Goal: Task Accomplishment & Management: Manage account settings

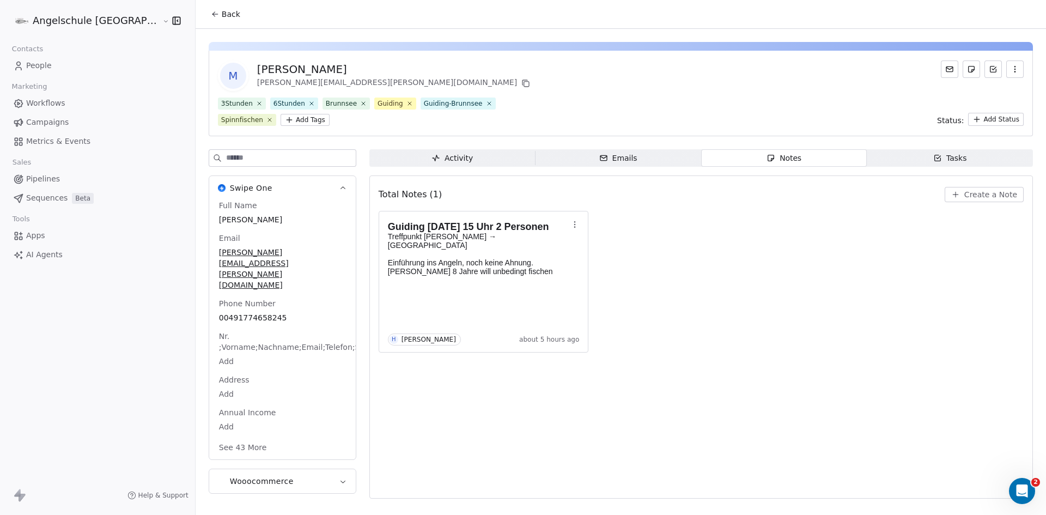
click at [38, 64] on span "People" at bounding box center [39, 65] width 26 height 11
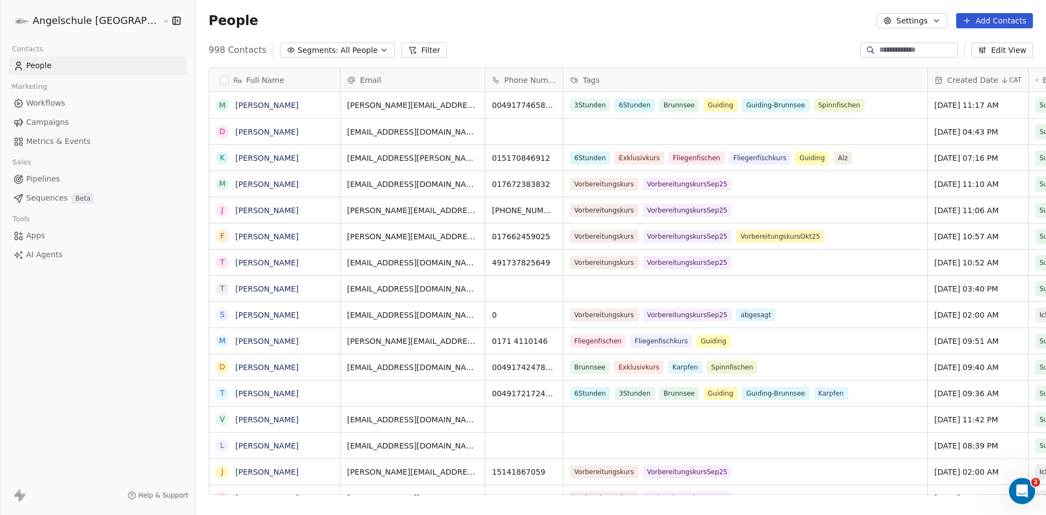
scroll to position [444, 890]
click at [984, 20] on button "Add Contacts" at bounding box center [994, 20] width 77 height 15
click at [983, 44] on span "Create new contact" at bounding box center [999, 44] width 75 height 11
click at [130, 163] on html "Angelschule [GEOGRAPHIC_DATA] Contacts People Marketing Workflows Campaigns Met…" at bounding box center [523, 257] width 1046 height 515
click at [1010, 22] on button "Add Contacts" at bounding box center [994, 20] width 77 height 15
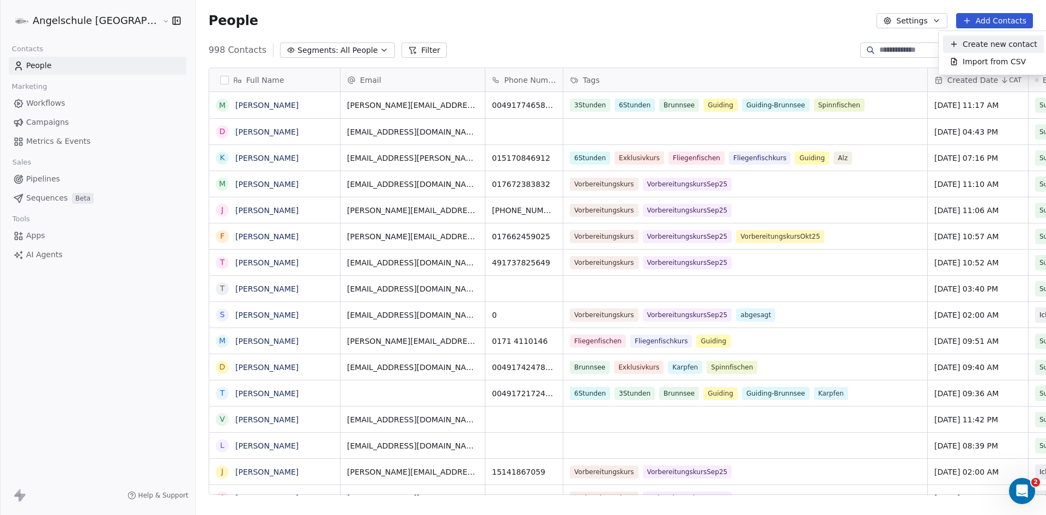
click at [983, 42] on span "Create new contact" at bounding box center [999, 44] width 75 height 11
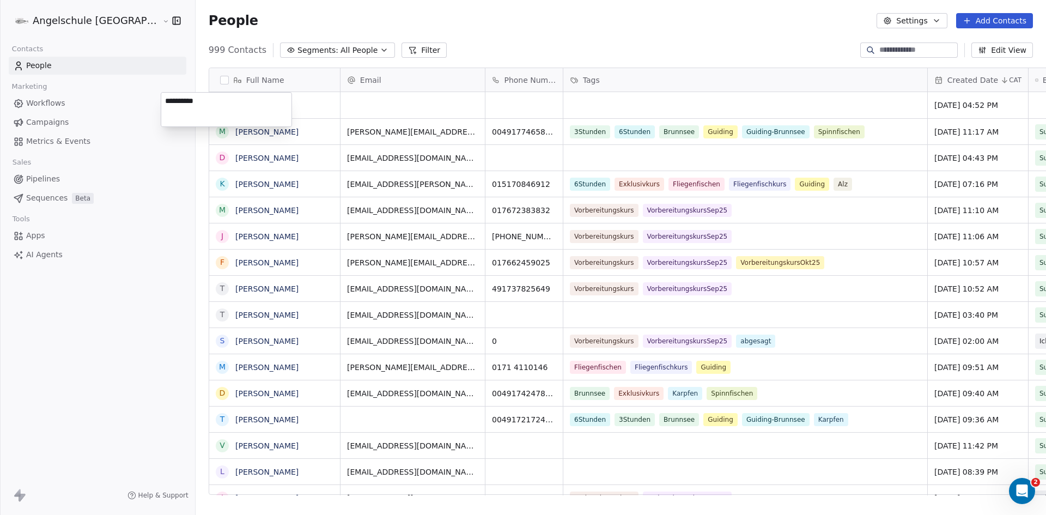
type textarea "**********"
click at [343, 105] on html "Angelschule [GEOGRAPHIC_DATA] Contacts People Marketing Workflows Campaigns Met…" at bounding box center [523, 257] width 1046 height 515
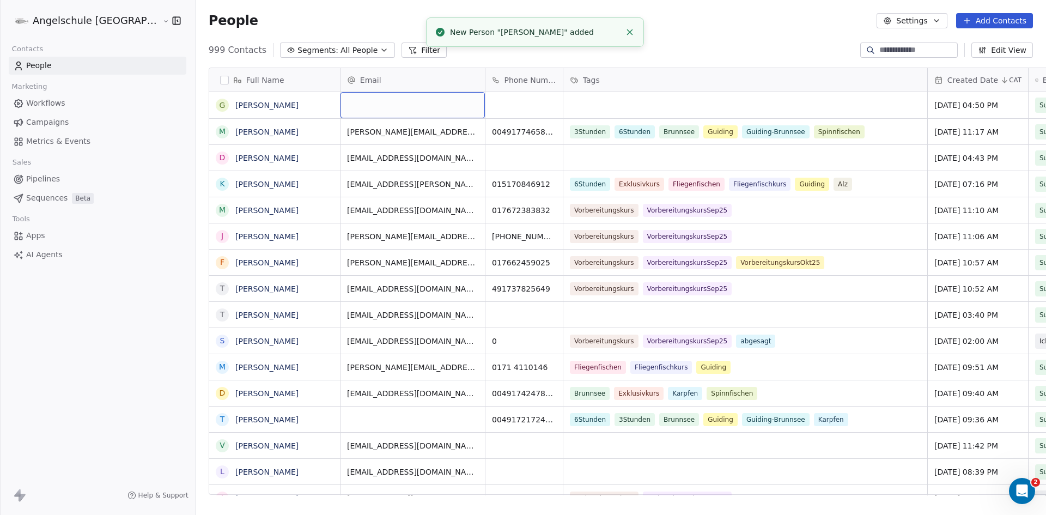
click at [343, 105] on div "grid" at bounding box center [412, 105] width 144 height 26
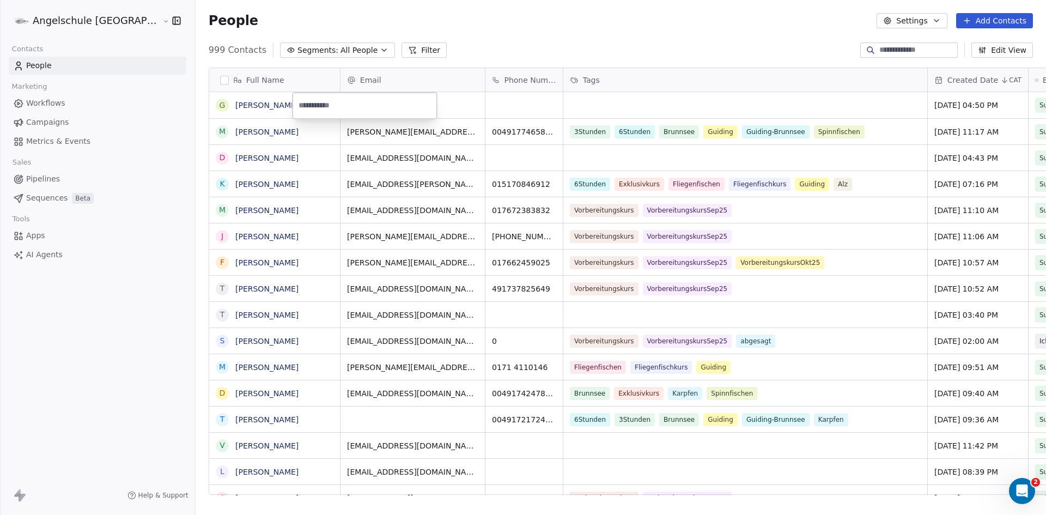
paste input "**********"
type input "**********"
click at [475, 106] on html "Angelschule [GEOGRAPHIC_DATA] Contacts People Marketing Workflows Campaigns Met…" at bounding box center [523, 257] width 1046 height 515
click at [485, 106] on div "grid" at bounding box center [523, 105] width 77 height 26
click at [485, 105] on div "grid" at bounding box center [523, 105] width 77 height 26
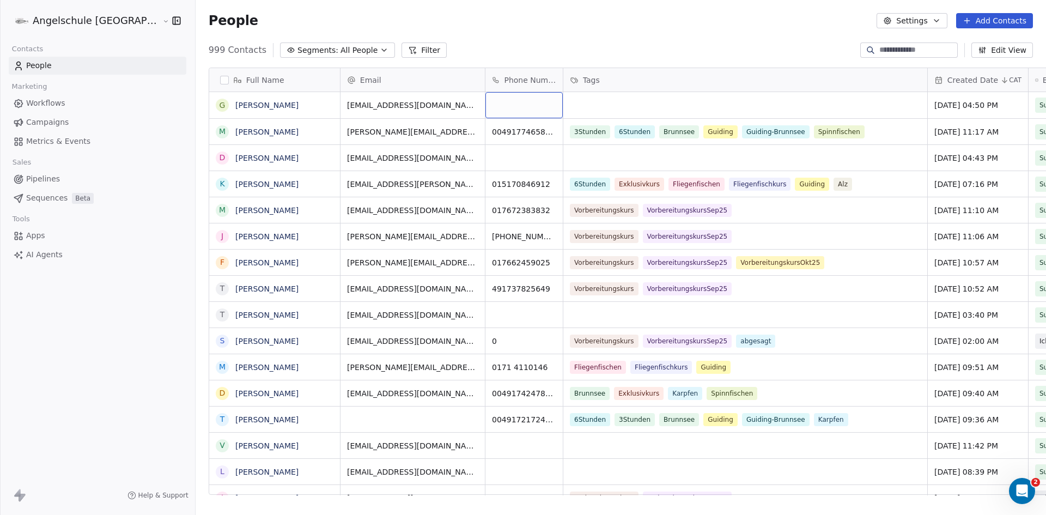
click at [485, 105] on div "grid" at bounding box center [523, 105] width 77 height 26
click at [484, 104] on input "**********" at bounding box center [475, 106] width 73 height 22
click at [463, 106] on input "**********" at bounding box center [475, 106] width 73 height 22
click at [445, 106] on input "**********" at bounding box center [475, 106] width 73 height 22
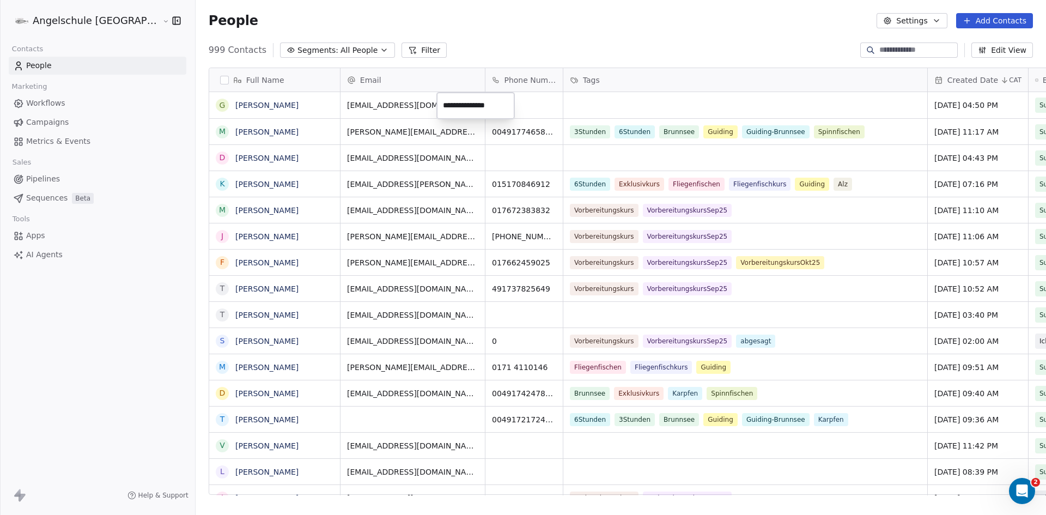
type input "**********"
click at [559, 104] on html "Angelschule [GEOGRAPHIC_DATA] Contacts People Marketing Workflows Campaigns Met…" at bounding box center [523, 257] width 1046 height 515
click at [592, 102] on div "grid" at bounding box center [745, 105] width 364 height 26
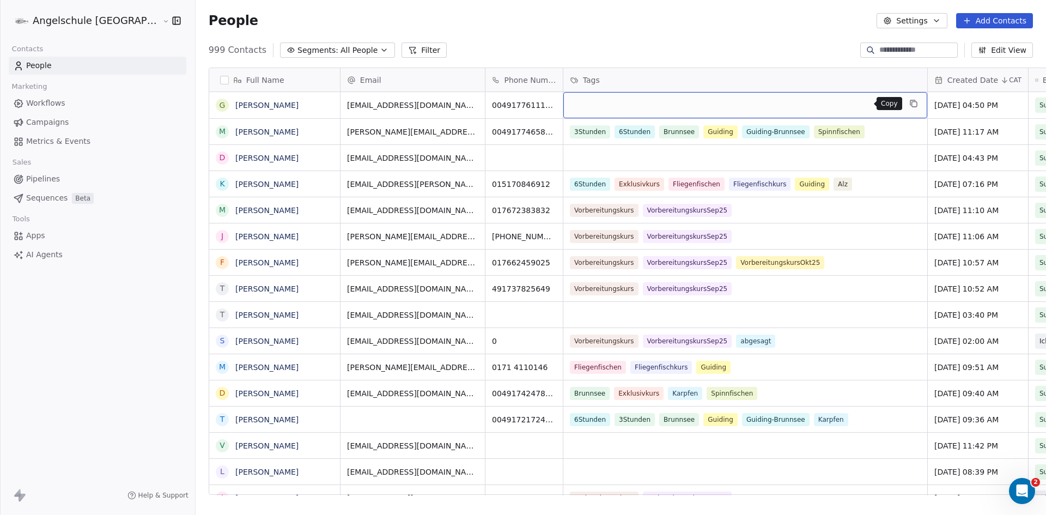
click at [909, 105] on icon "grid" at bounding box center [913, 103] width 9 height 9
click at [792, 109] on div "grid" at bounding box center [745, 105] width 364 height 26
click at [621, 113] on div "grid" at bounding box center [745, 105] width 364 height 26
click at [580, 106] on div "grid" at bounding box center [745, 105] width 364 height 26
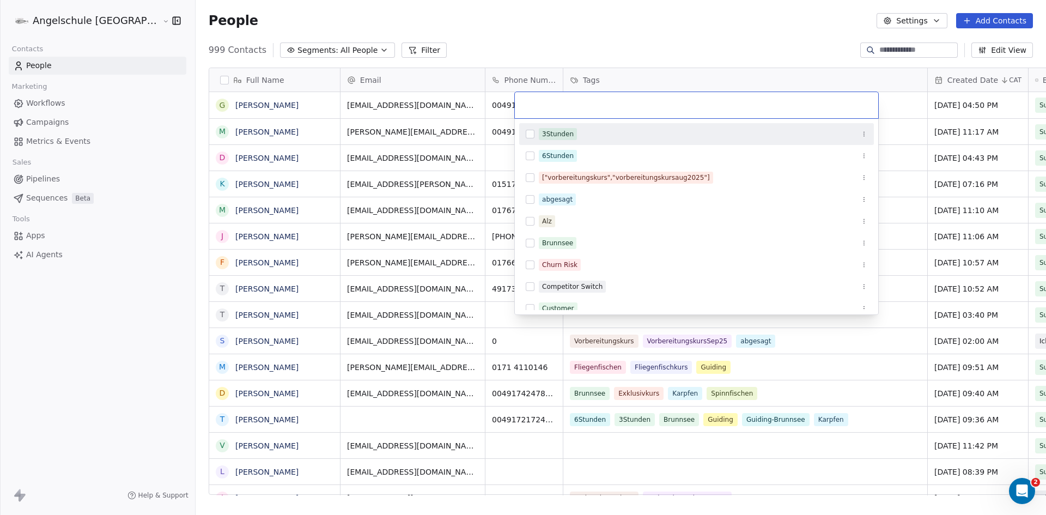
click at [580, 106] on input "text" at bounding box center [696, 105] width 350 height 12
click at [533, 136] on button "Suggestions" at bounding box center [529, 134] width 9 height 9
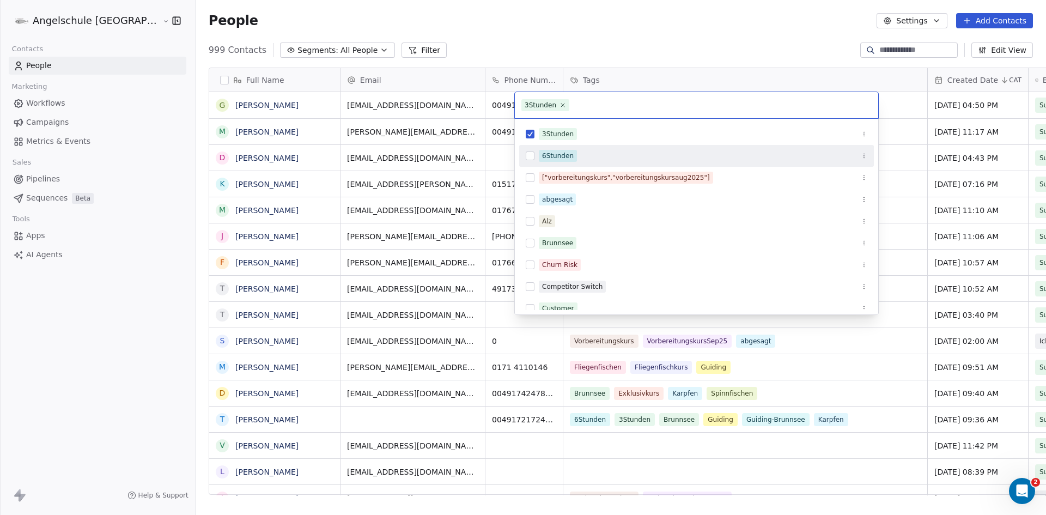
click at [530, 157] on button "Suggestions" at bounding box center [529, 155] width 9 height 9
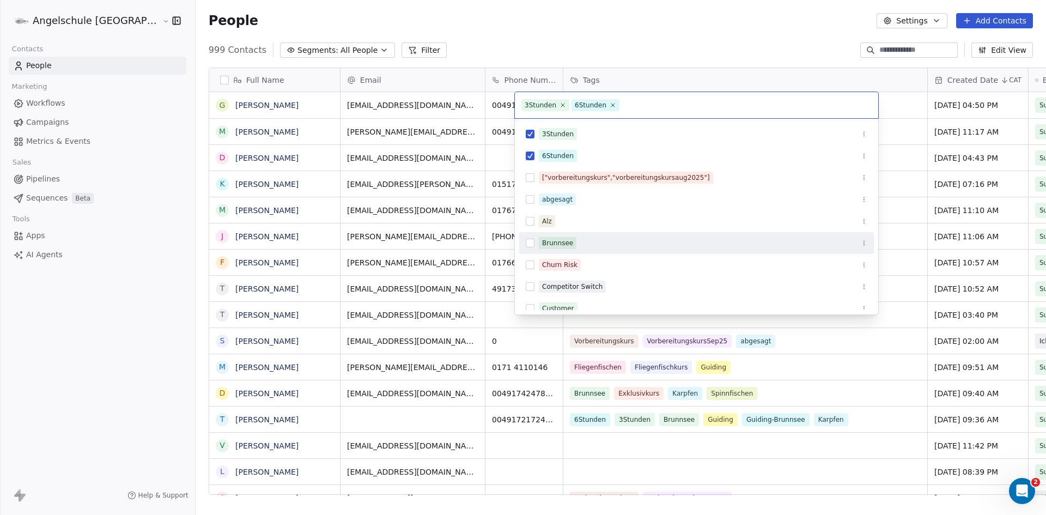
click at [530, 245] on button "Suggestions" at bounding box center [529, 243] width 9 height 9
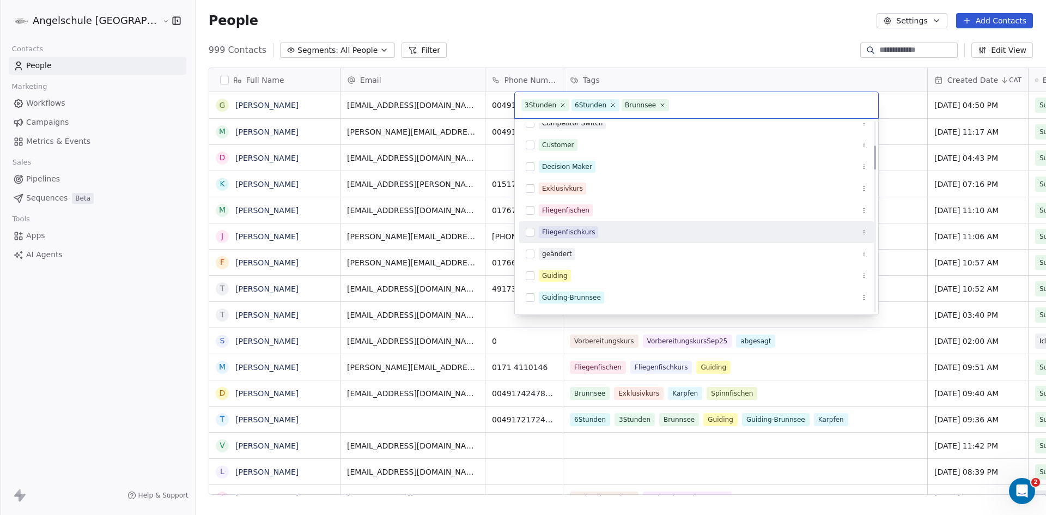
scroll to position [218, 0]
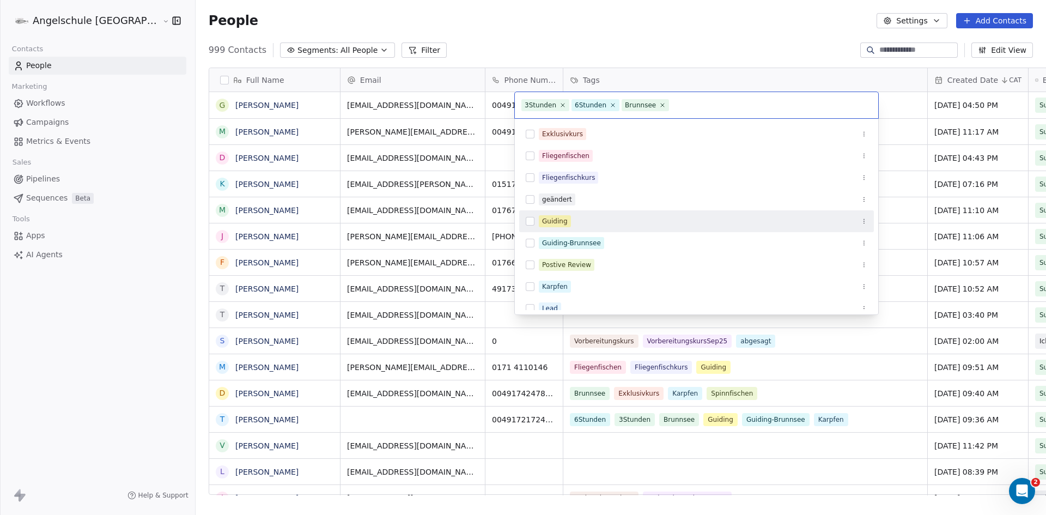
click at [528, 225] on div "Guiding" at bounding box center [696, 220] width 354 height 17
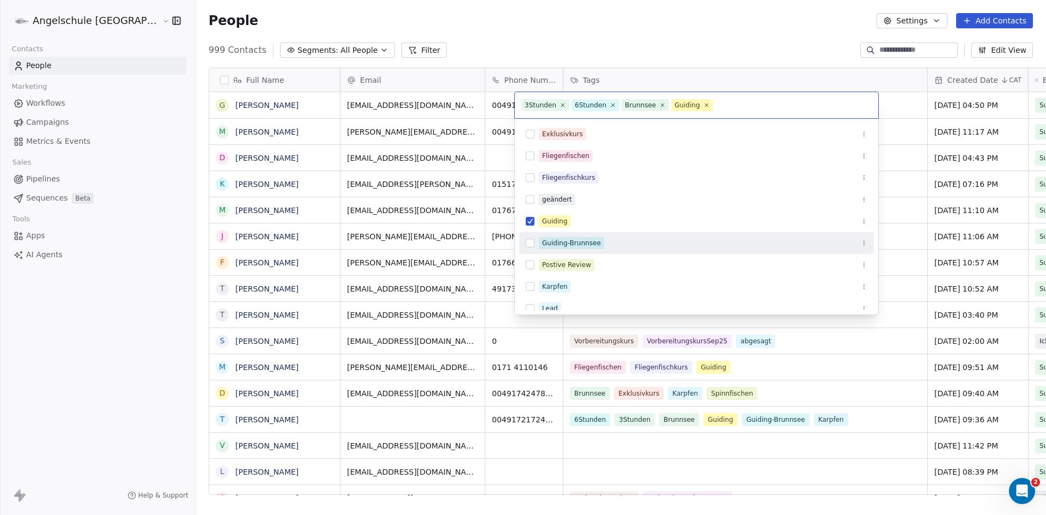
click at [531, 243] on button "Suggestions" at bounding box center [529, 243] width 9 height 9
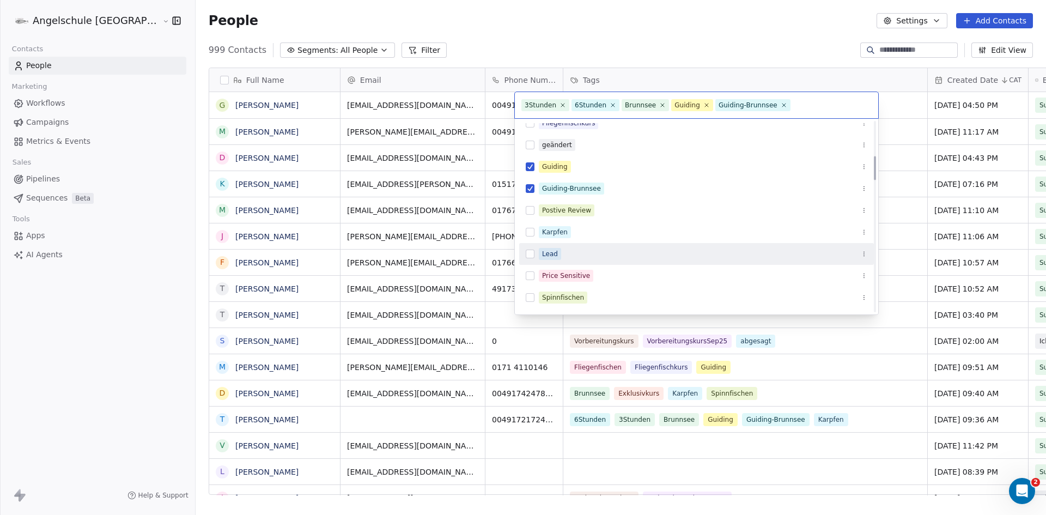
scroll to position [327, 0]
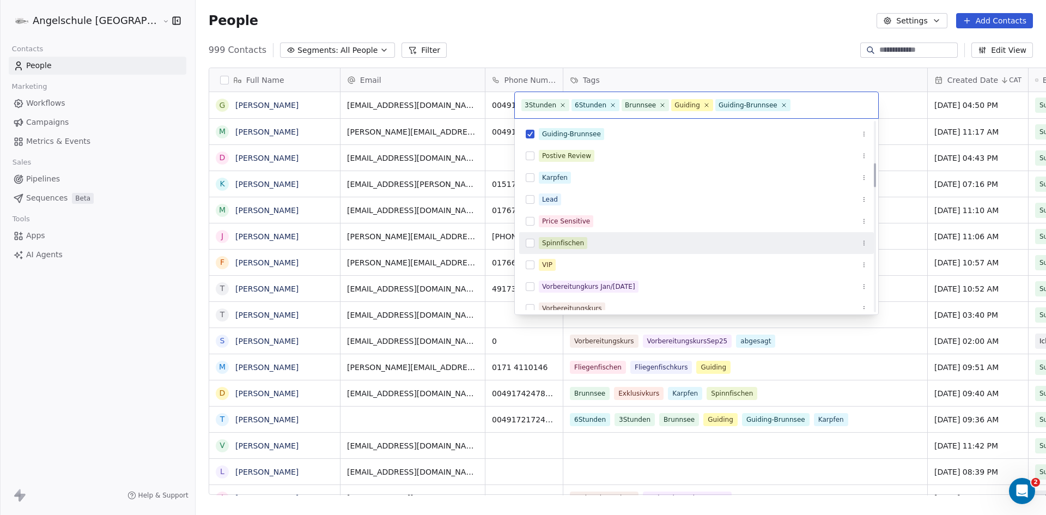
click at [531, 245] on button "Suggestions" at bounding box center [529, 243] width 9 height 9
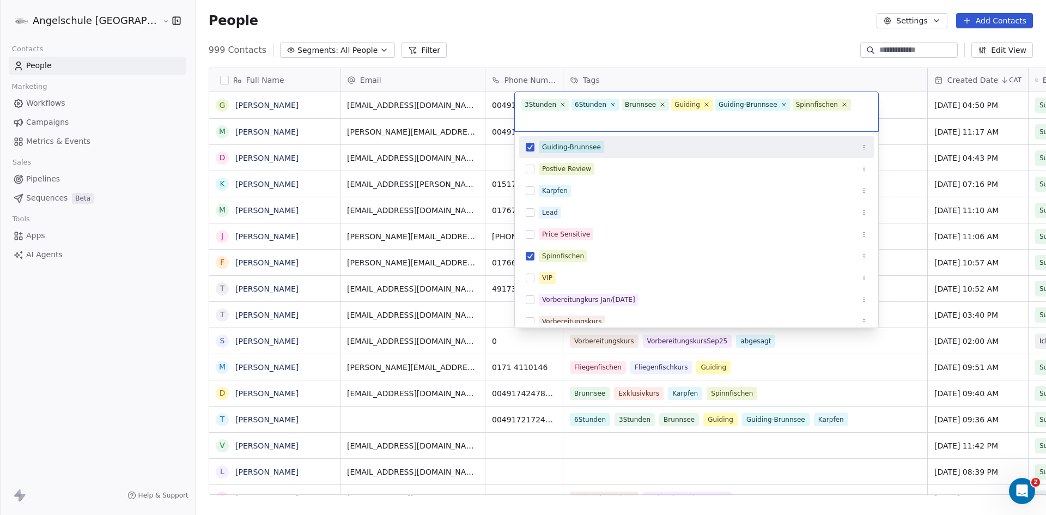
click at [628, 44] on html "Angelschule [GEOGRAPHIC_DATA] Contacts People Marketing Workflows Campaigns Met…" at bounding box center [523, 257] width 1046 height 515
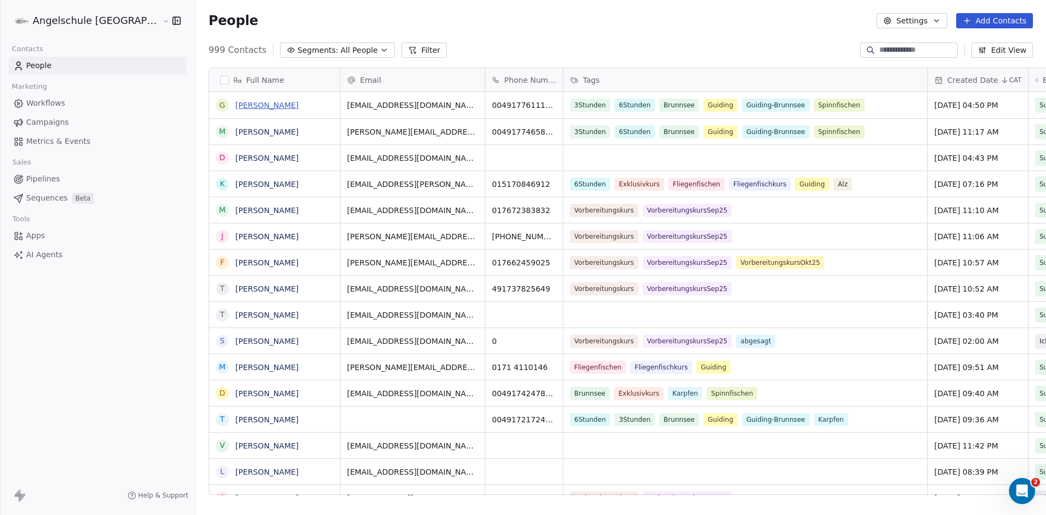
click at [235, 104] on link "[PERSON_NAME]" at bounding box center [266, 105] width 63 height 9
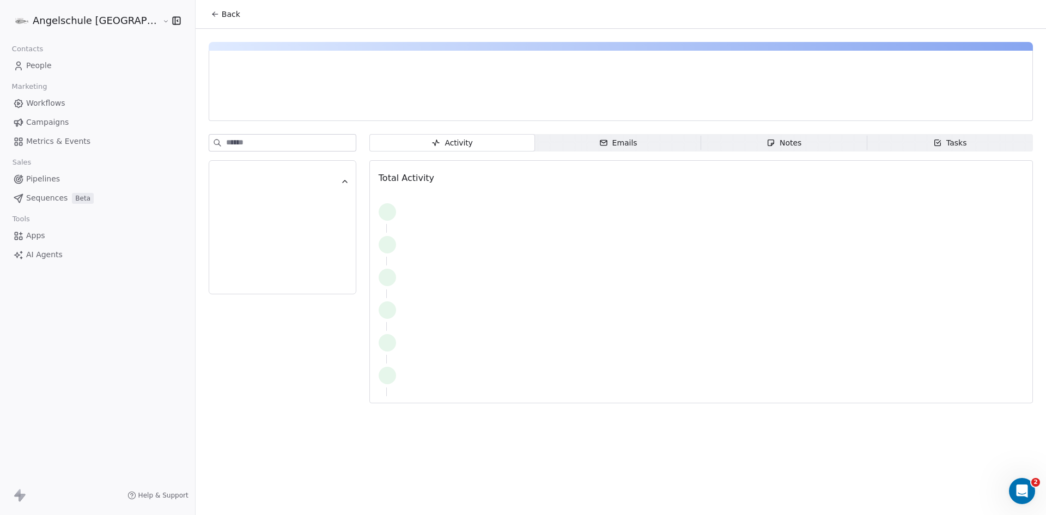
click at [223, 104] on div at bounding box center [333, 105] width 231 height 11
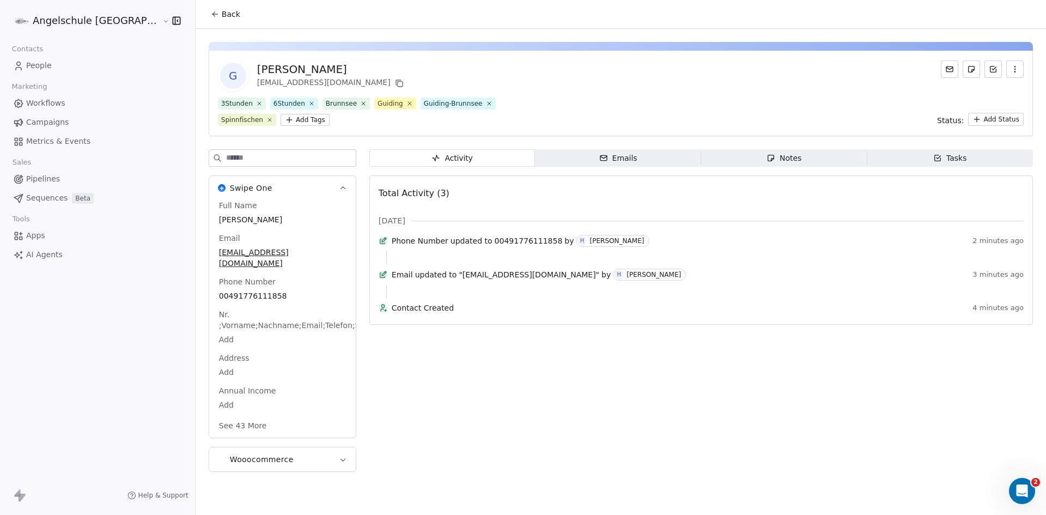
click at [769, 158] on div "Notes" at bounding box center [783, 157] width 35 height 11
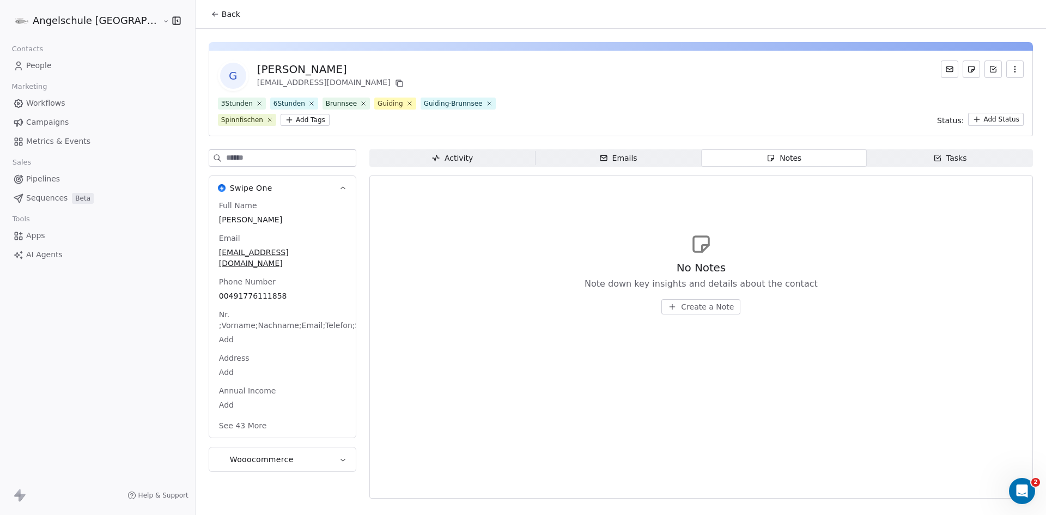
click at [681, 307] on span "Create a Note" at bounding box center [707, 306] width 53 height 11
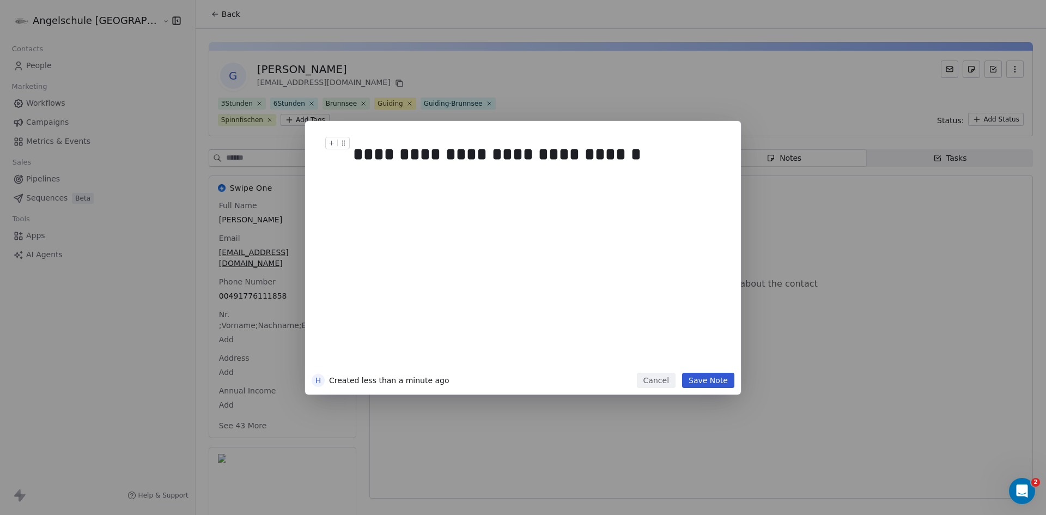
click at [568, 152] on div "**********" at bounding box center [535, 154] width 364 height 26
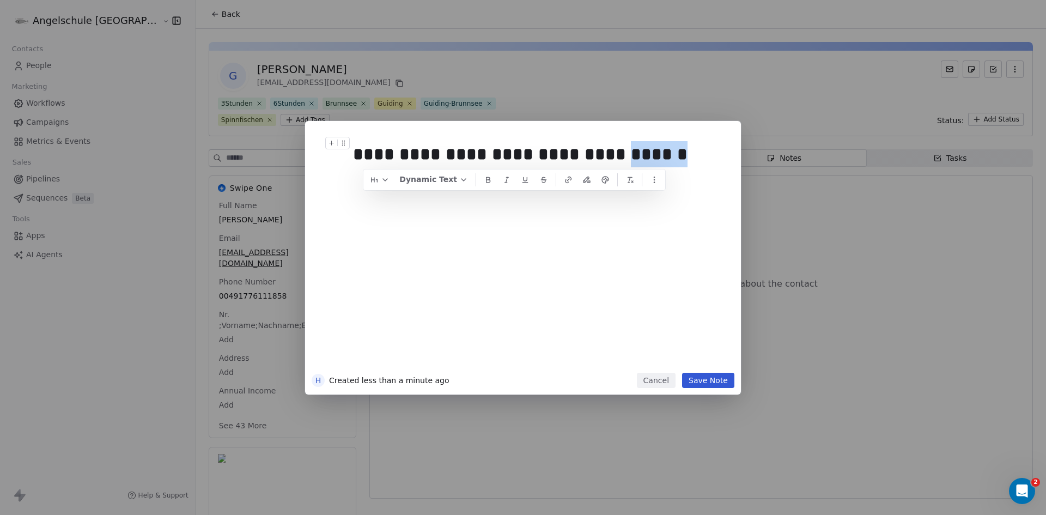
drag, startPoint x: 663, startPoint y: 152, endPoint x: 610, endPoint y: 161, distance: 54.1
click at [610, 161] on div "**********" at bounding box center [535, 154] width 364 height 26
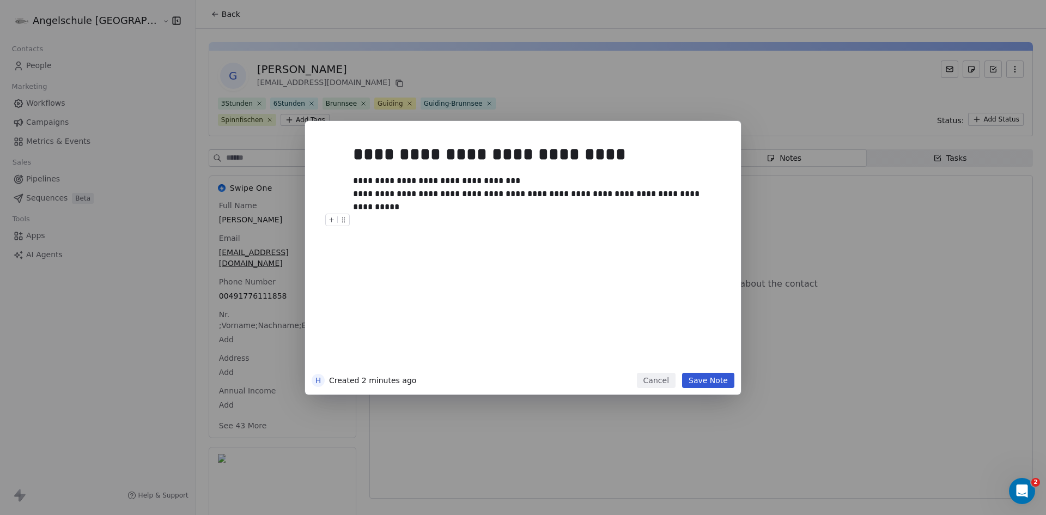
click at [710, 378] on button "Save Note" at bounding box center [708, 379] width 52 height 15
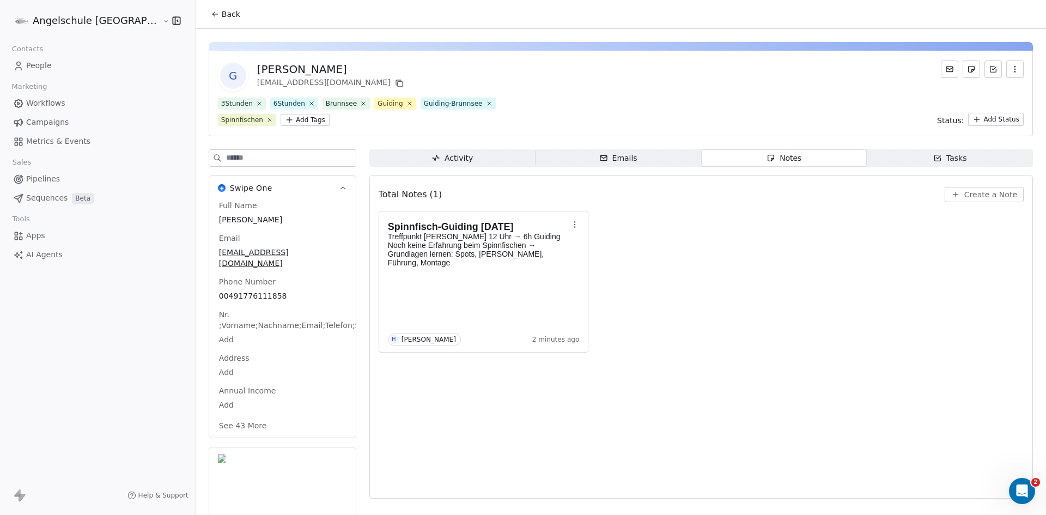
click at [44, 68] on span "People" at bounding box center [39, 65] width 26 height 11
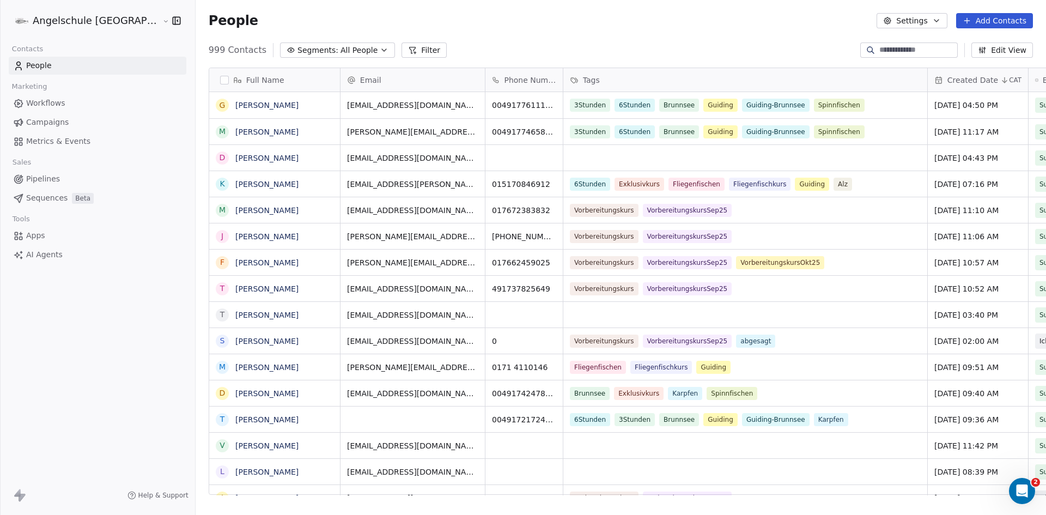
scroll to position [444, 890]
